Goal: Check status: Check status

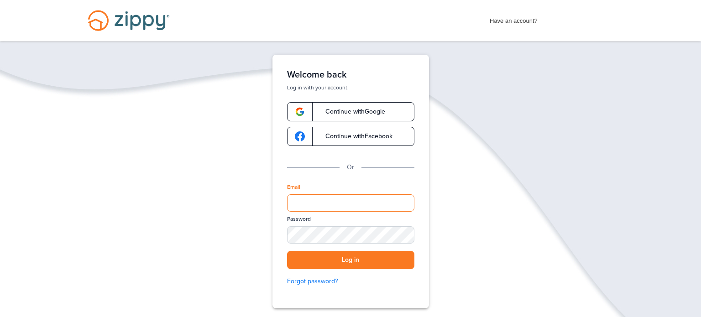
click at [320, 207] on input "Email" at bounding box center [350, 202] width 127 height 17
type input "**********"
click at [403, 234] on div "SHOW" at bounding box center [403, 235] width 20 height 9
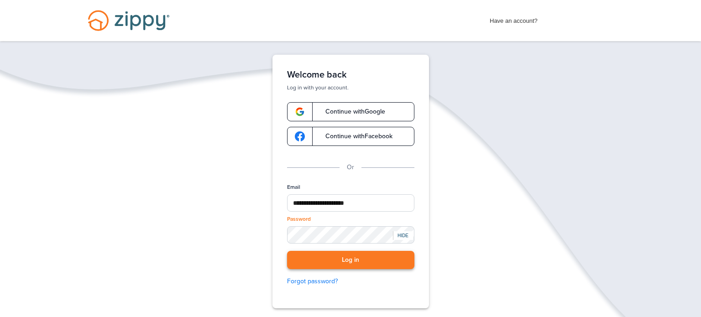
click at [337, 253] on button "Log in" at bounding box center [350, 260] width 127 height 19
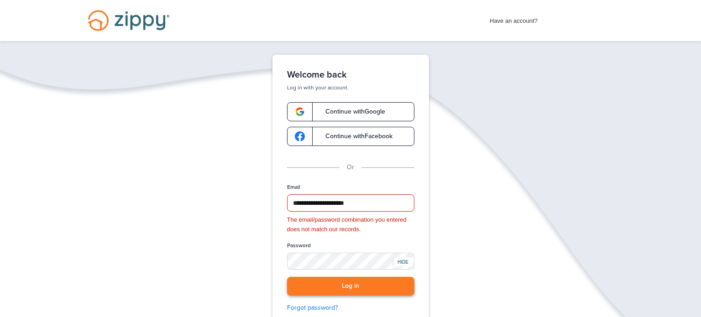
click at [367, 283] on button "Log in" at bounding box center [350, 286] width 127 height 19
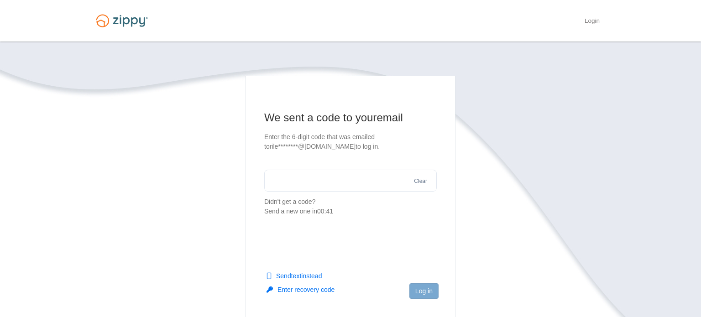
click at [319, 179] on input "text" at bounding box center [350, 181] width 172 height 22
paste input "******"
type input "******"
click at [419, 289] on button "Log in" at bounding box center [423, 291] width 29 height 16
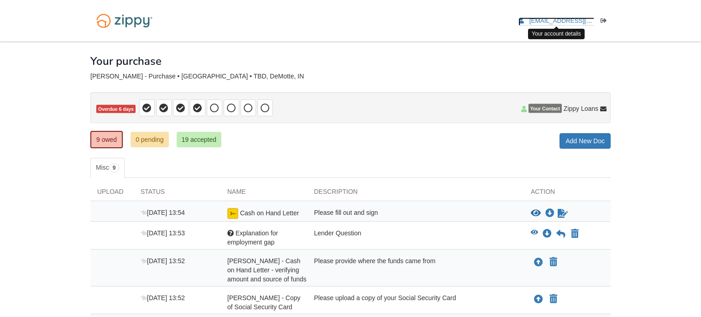
click at [563, 21] on span "[EMAIL_ADDRESS][DOMAIN_NAME]" at bounding box center [581, 20] width 104 height 7
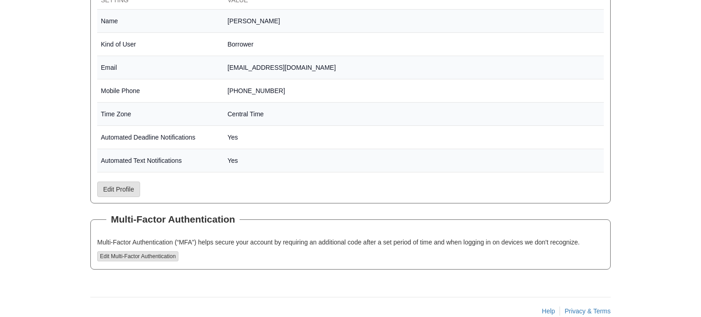
scroll to position [195, 0]
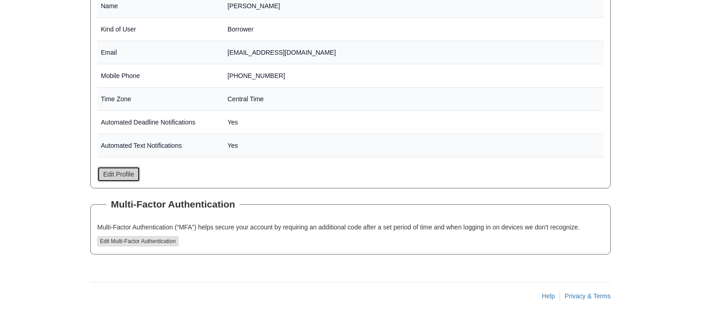
click at [115, 177] on link "Edit Profile" at bounding box center [118, 174] width 43 height 16
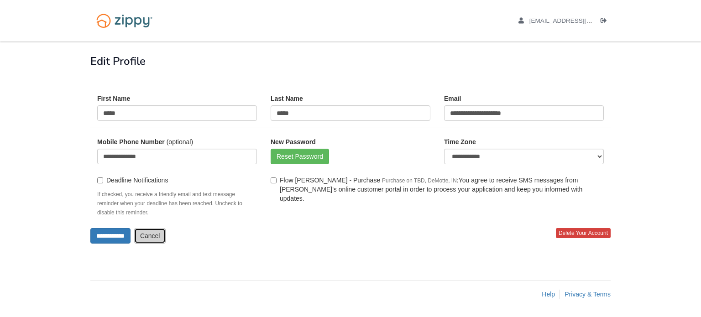
click at [165, 233] on link "Cancel" at bounding box center [150, 236] width 32 height 16
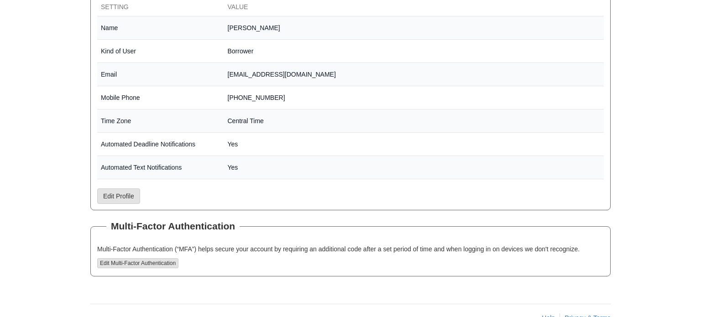
scroll to position [195, 0]
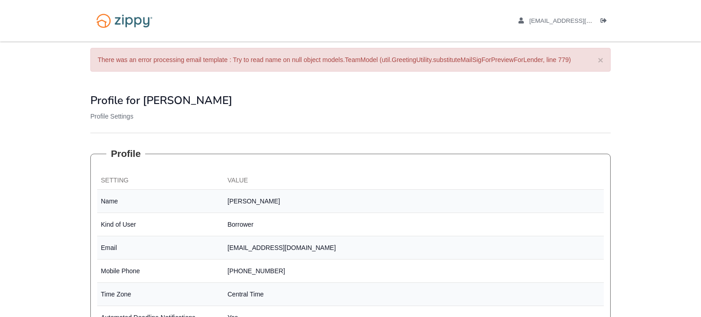
scroll to position [188, 0]
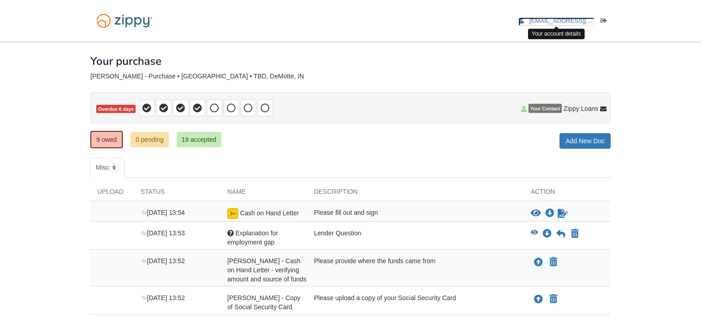
click at [572, 22] on span "[EMAIL_ADDRESS][DOMAIN_NAME]" at bounding box center [581, 20] width 104 height 7
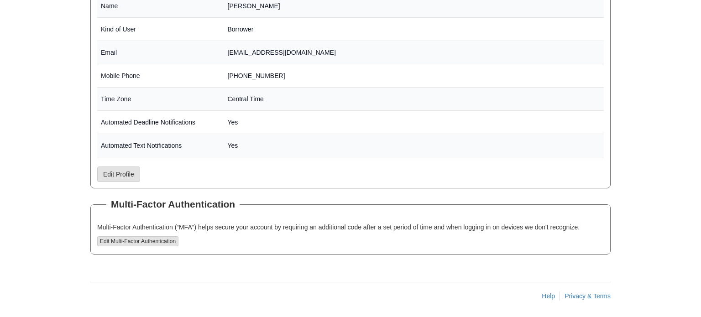
scroll to position [195, 0]
click at [128, 177] on link "Edit Profile" at bounding box center [118, 175] width 43 height 16
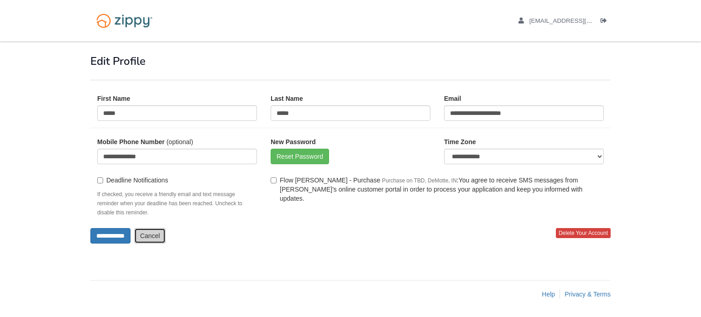
click at [157, 242] on link "Cancel" at bounding box center [150, 236] width 32 height 16
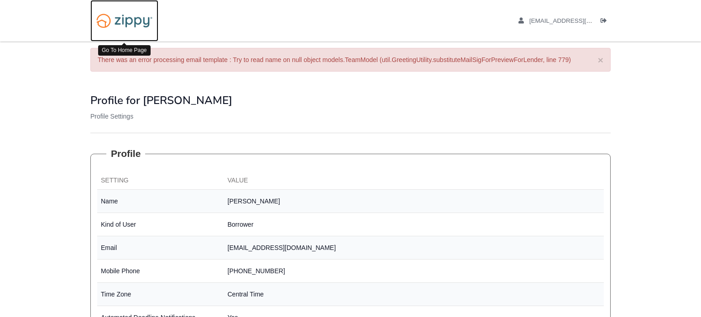
click at [128, 23] on img at bounding box center [124, 20] width 68 height 23
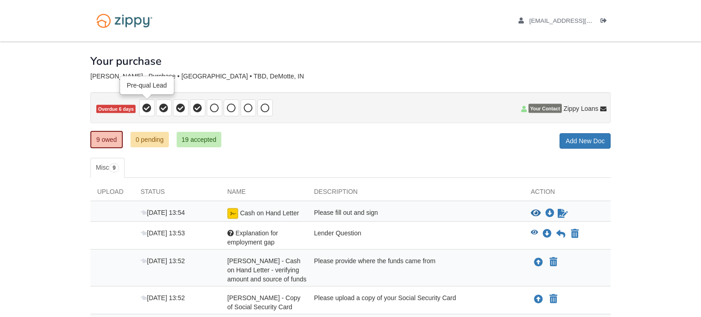
click at [145, 109] on icon at bounding box center [146, 108] width 9 height 9
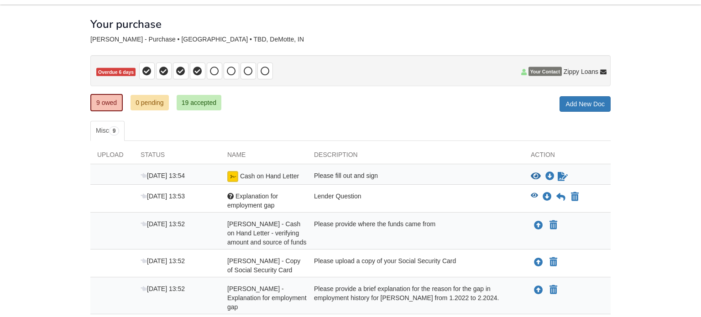
scroll to position [38, 0]
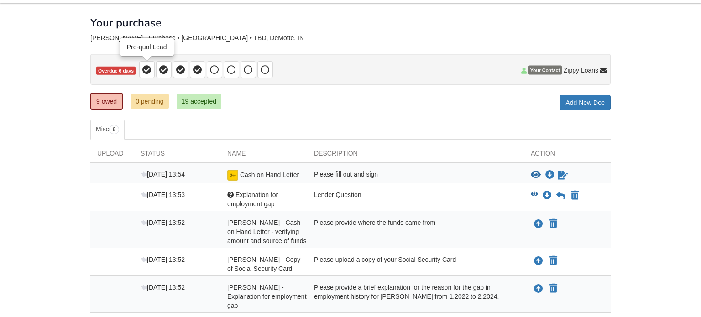
click at [150, 72] on icon at bounding box center [146, 69] width 9 height 9
click at [161, 71] on icon at bounding box center [163, 69] width 9 height 9
click at [176, 72] on icon at bounding box center [180, 69] width 9 height 9
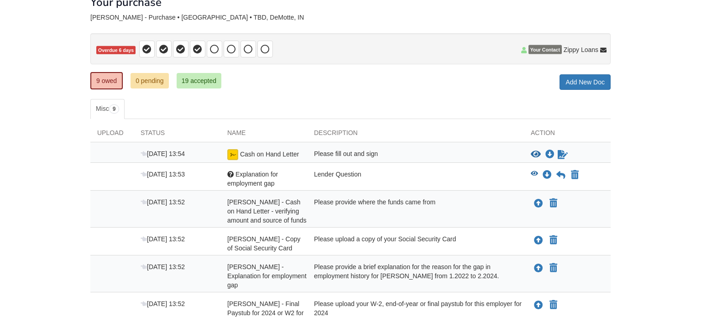
scroll to position [0, 0]
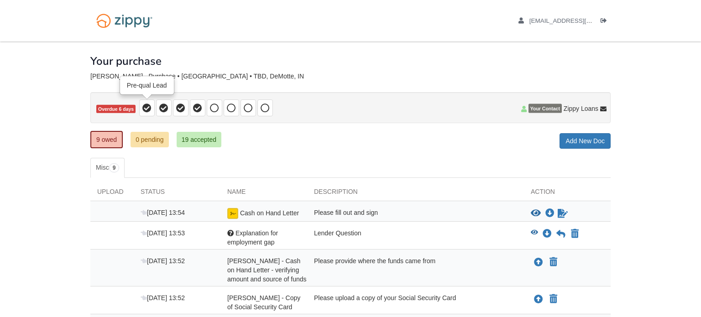
click at [146, 110] on icon at bounding box center [146, 108] width 9 height 9
click at [216, 143] on link "19 accepted" at bounding box center [199, 140] width 45 height 16
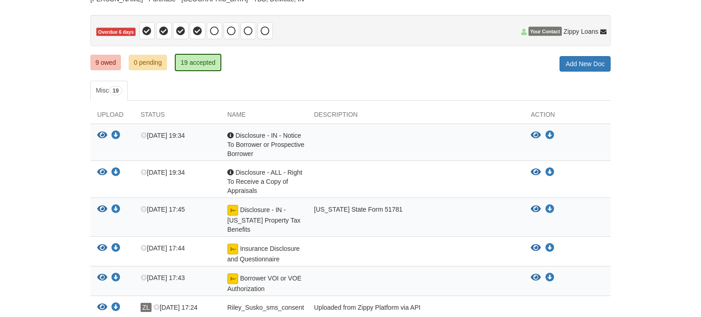
scroll to position [78, 0]
click at [534, 130] on icon "View Disclosure - IN - Notice To Borrower or Prospective Borrower" at bounding box center [535, 134] width 10 height 9
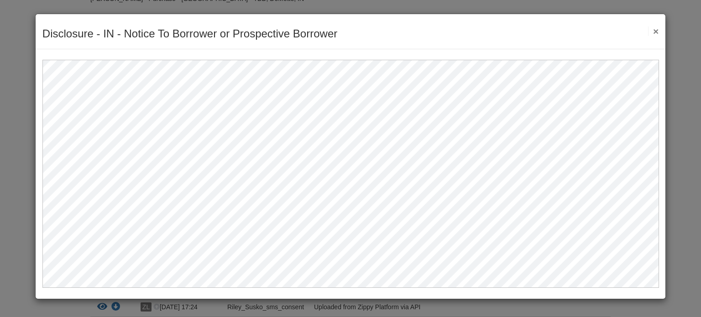
click at [655, 34] on button "×" at bounding box center [653, 31] width 10 height 10
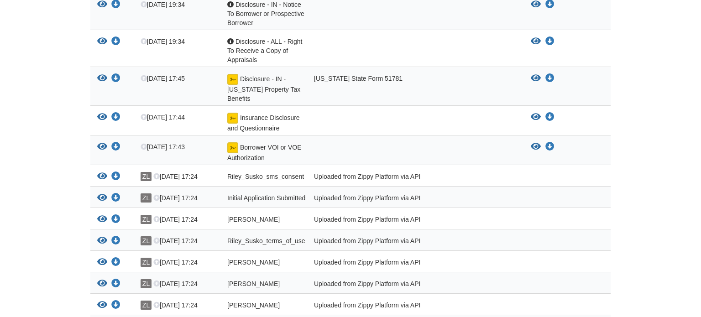
scroll to position [208, 0]
click at [536, 146] on icon "View Borrower VOI or VOE Authorization" at bounding box center [535, 146] width 10 height 9
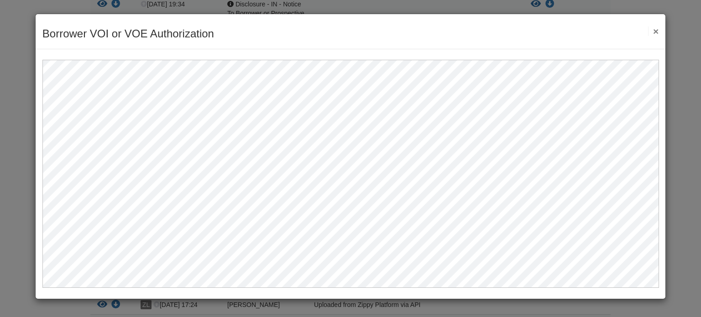
click at [655, 29] on button "×" at bounding box center [653, 31] width 10 height 10
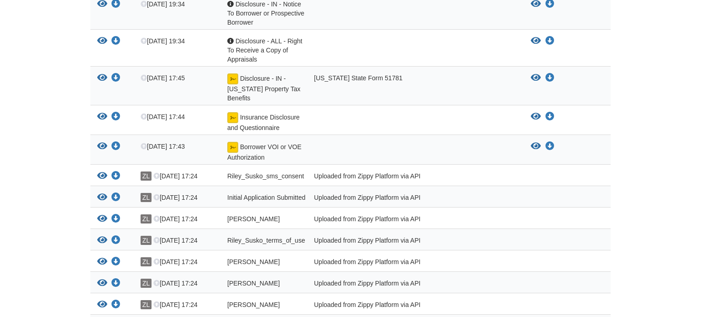
scroll to position [0, 0]
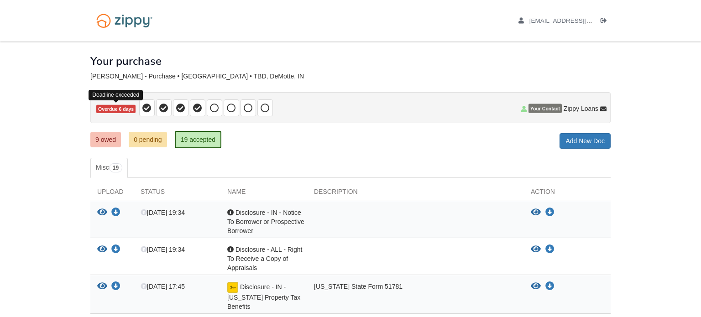
click at [121, 109] on span "Overdue 6 days" at bounding box center [115, 109] width 39 height 9
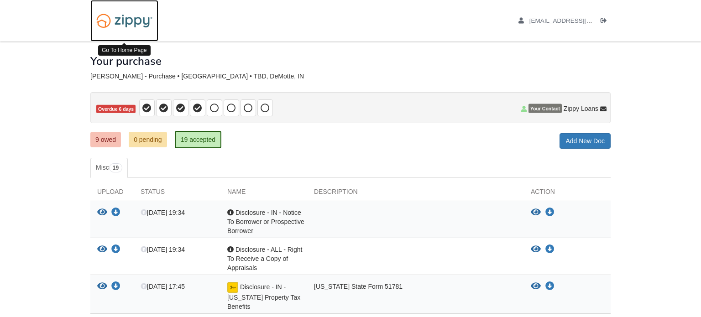
click at [140, 16] on img at bounding box center [124, 20] width 68 height 23
